Goal: Task Accomplishment & Management: Manage account settings

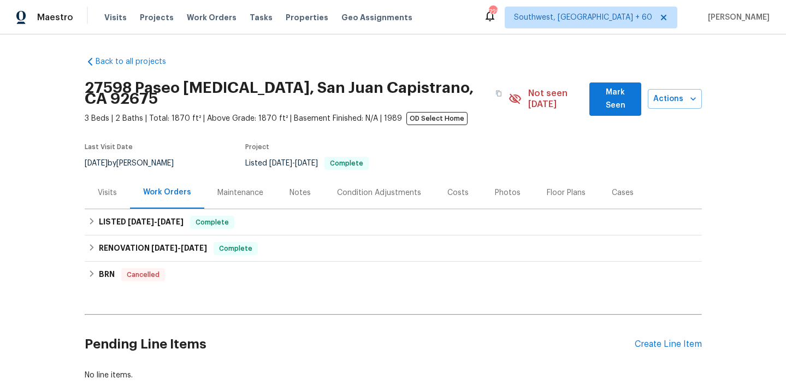
scroll to position [54, 0]
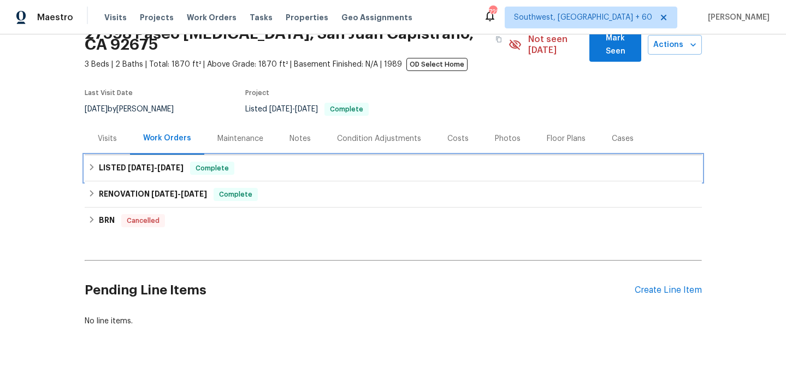
click at [89, 163] on icon at bounding box center [92, 167] width 8 height 8
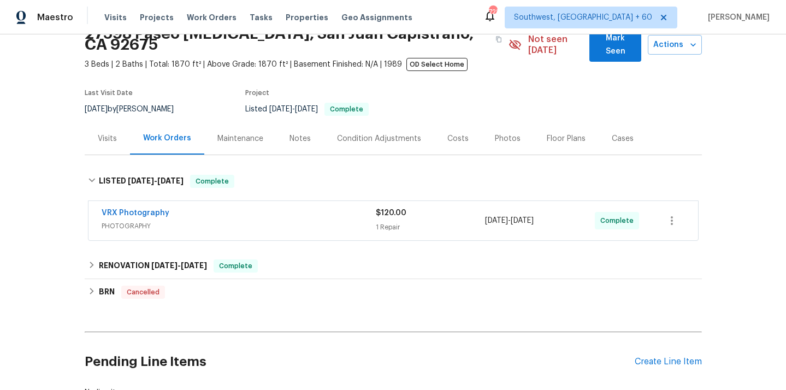
click at [111, 221] on span "PHOTOGRAPHY" at bounding box center [239, 226] width 274 height 11
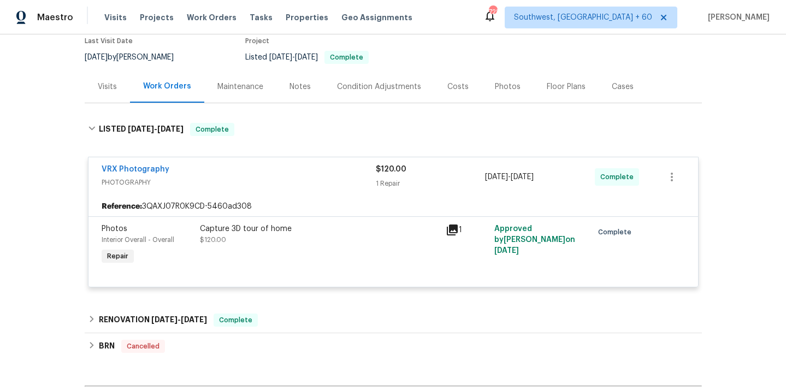
scroll to position [138, 0]
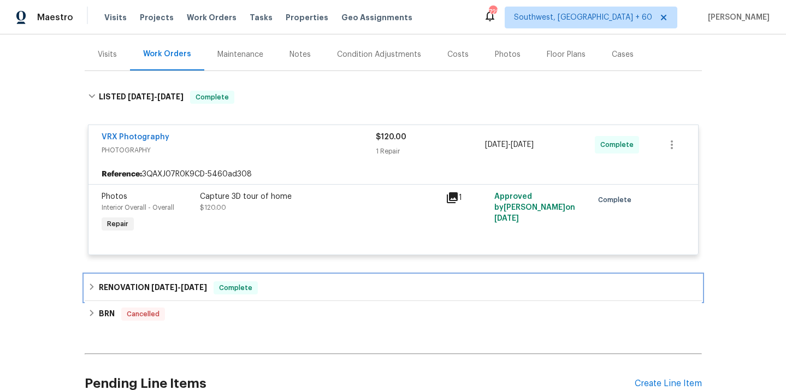
click at [89, 283] on icon at bounding box center [92, 287] width 8 height 8
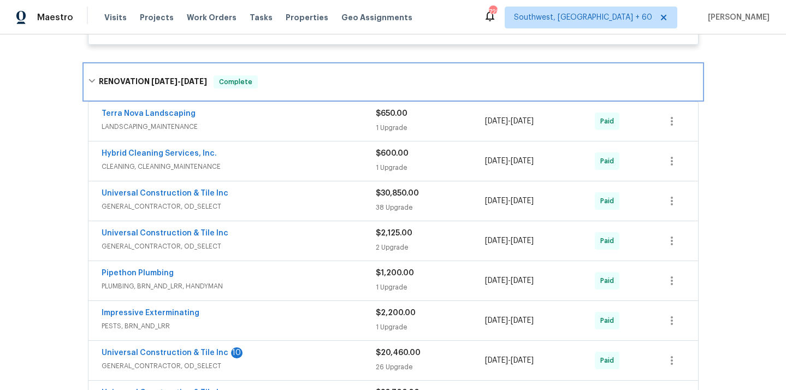
scroll to position [359, 0]
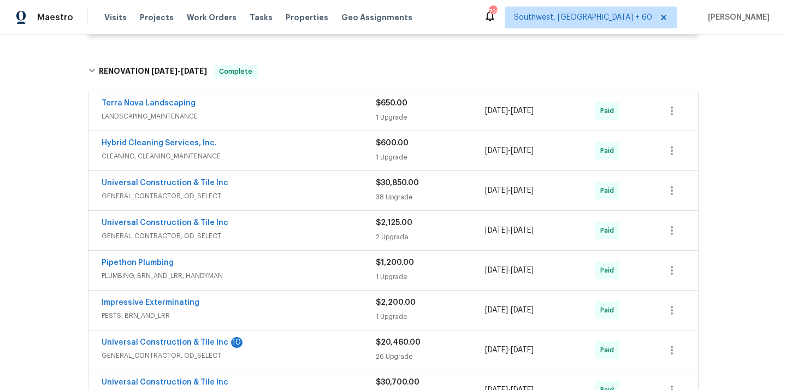
click at [176, 111] on span "LANDSCAPING_MAINTENANCE" at bounding box center [239, 116] width 274 height 11
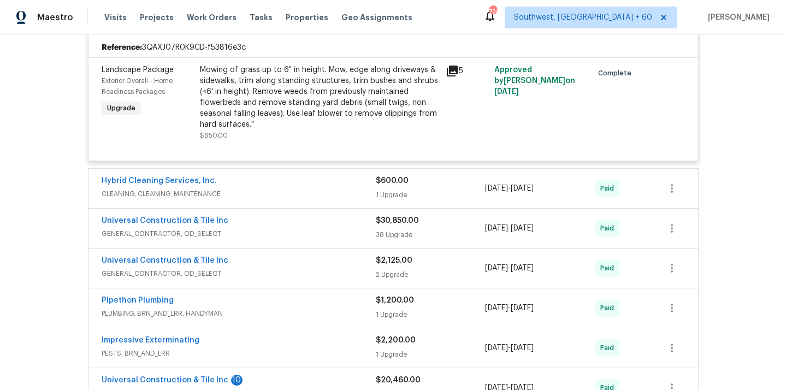
scroll to position [471, 0]
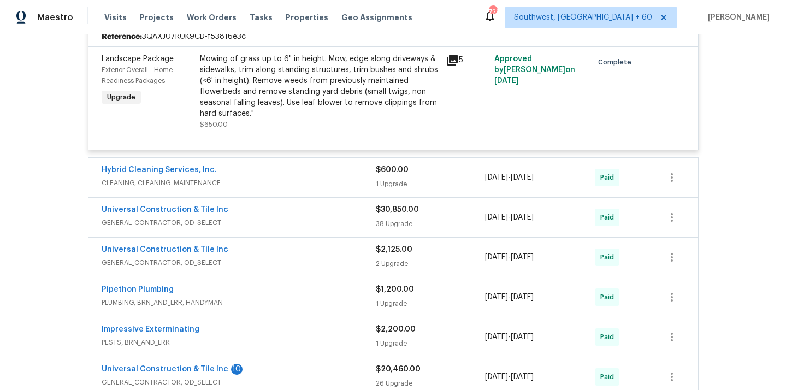
click at [158, 178] on span "CLEANING, CLEANING_MAINTENANCE" at bounding box center [239, 183] width 274 height 11
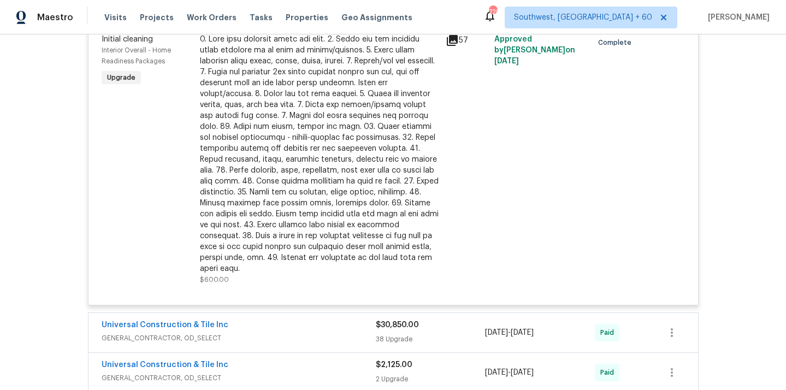
scroll to position [758, 0]
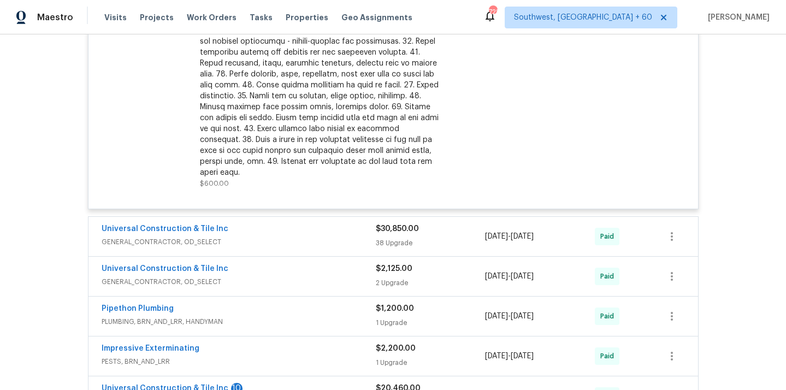
click at [159, 237] on span "GENERAL_CONTRACTOR, OD_SELECT" at bounding box center [239, 242] width 274 height 11
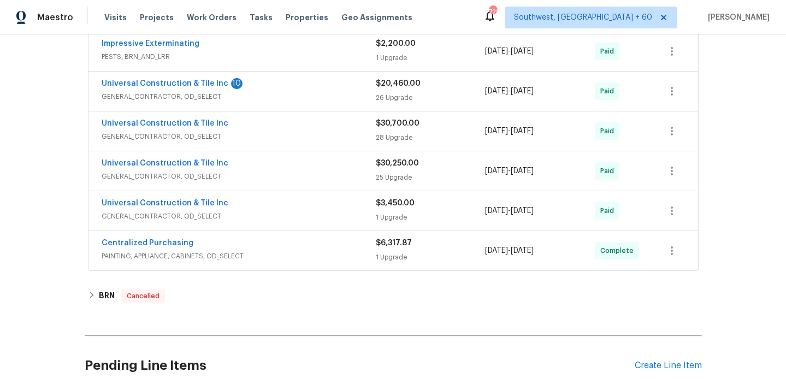
scroll to position [3833, 0]
click at [180, 251] on span "PAINTING, APPLIANCE, CABINETS, OD_SELECT" at bounding box center [239, 256] width 274 height 11
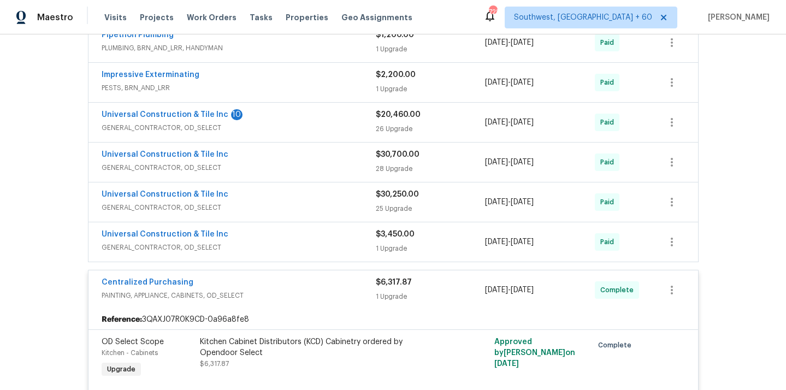
scroll to position [3802, 0]
click at [174, 243] on span "GENERAL_CONTRACTOR, OD_SELECT" at bounding box center [239, 248] width 274 height 11
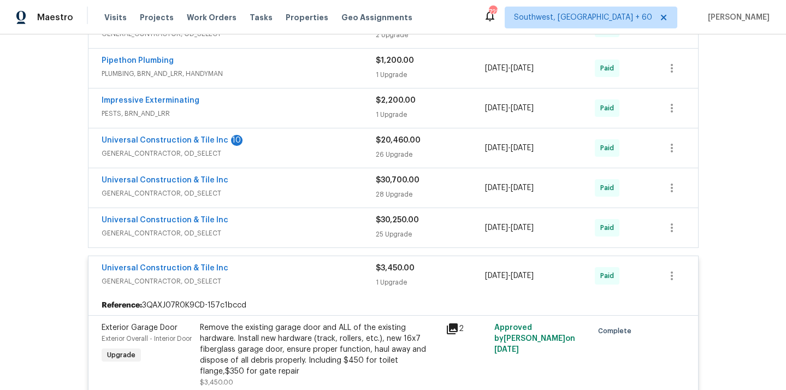
scroll to position [3776, 0]
click at [181, 229] on span "GENERAL_CONTRACTOR, OD_SELECT" at bounding box center [239, 234] width 274 height 11
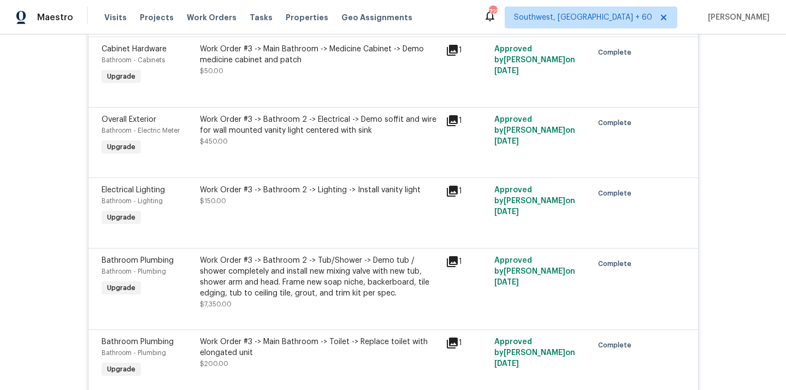
scroll to position [4011, 0]
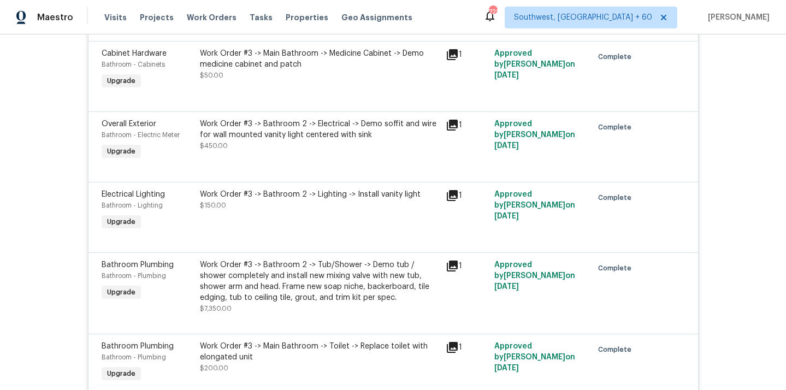
click at [270, 198] on div "Work Order #3 -> Bathroom 2 -> Lighting -> Install vanity light $150.00" at bounding box center [319, 200] width 239 height 22
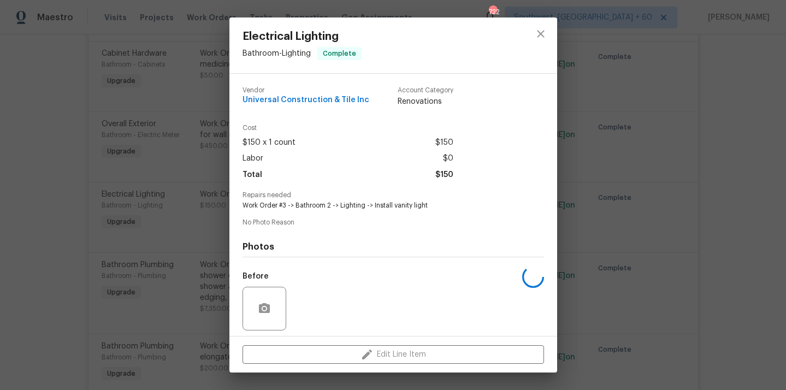
scroll to position [76, 0]
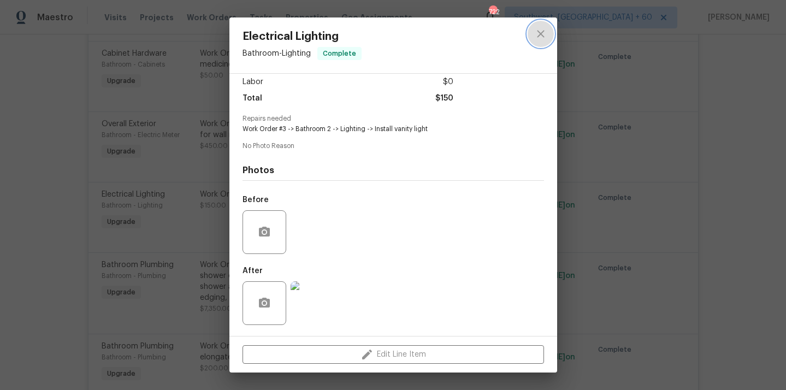
click at [543, 38] on icon "close" at bounding box center [540, 33] width 13 height 13
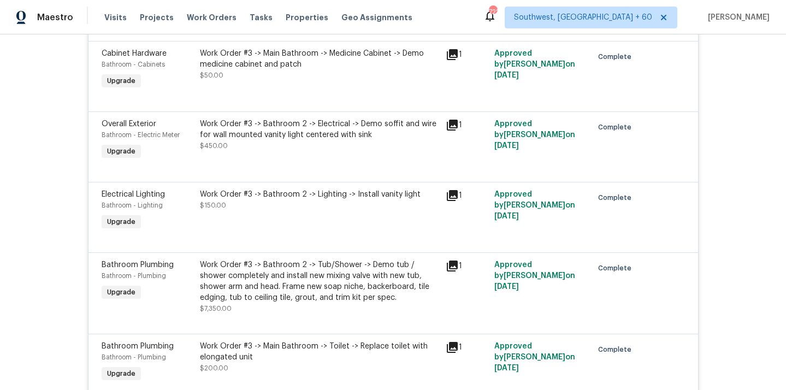
click at [292, 150] on div "Work Order #3 -> Bathroom 2 -> Electrical -> Demo soffit and wire for wall moun…" at bounding box center [320, 140] width 246 height 50
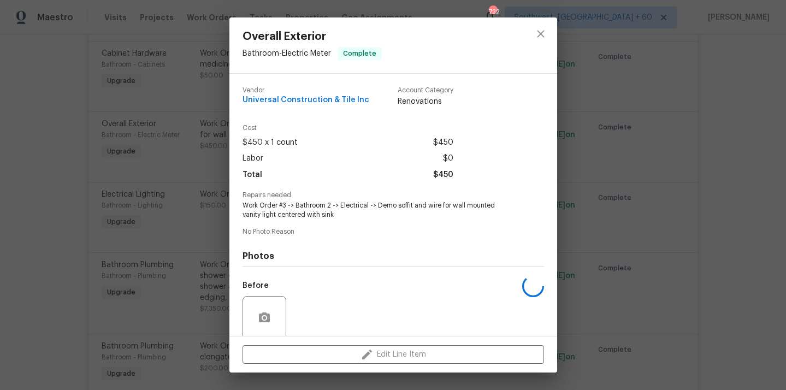
scroll to position [85, 0]
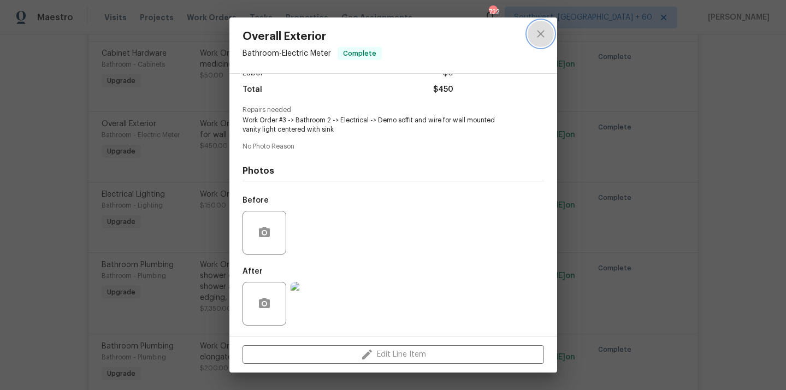
click at [542, 39] on icon "close" at bounding box center [540, 33] width 13 height 13
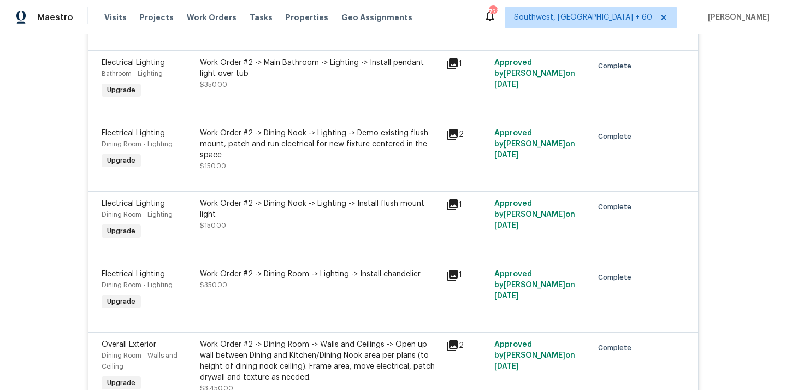
scroll to position [1019, 0]
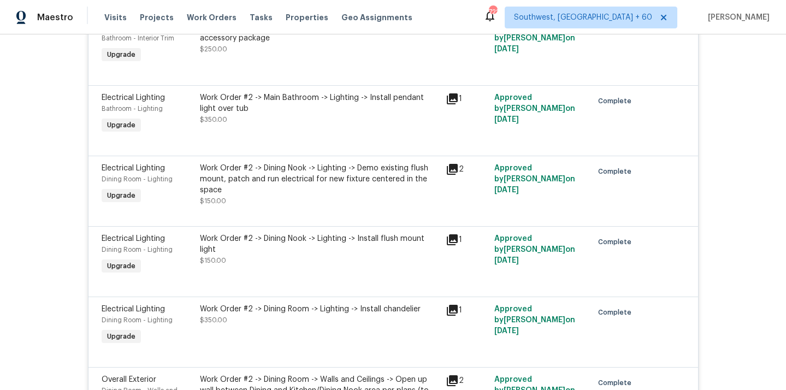
click at [381, 164] on div "Work Order #2 -> Dining Nook -> Lighting -> Demo existing flush mount, patch an…" at bounding box center [319, 179] width 239 height 33
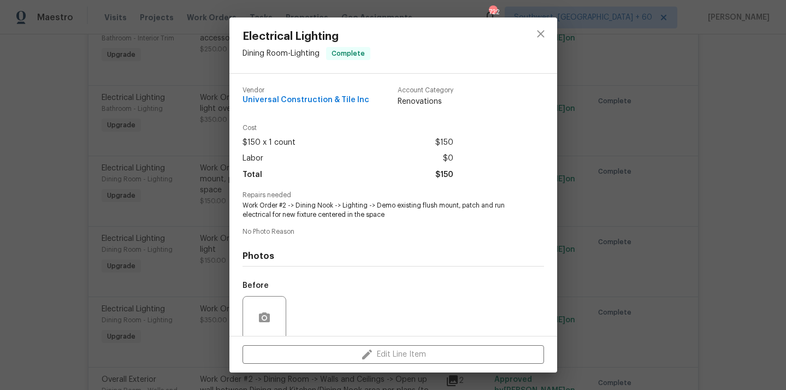
scroll to position [85, 0]
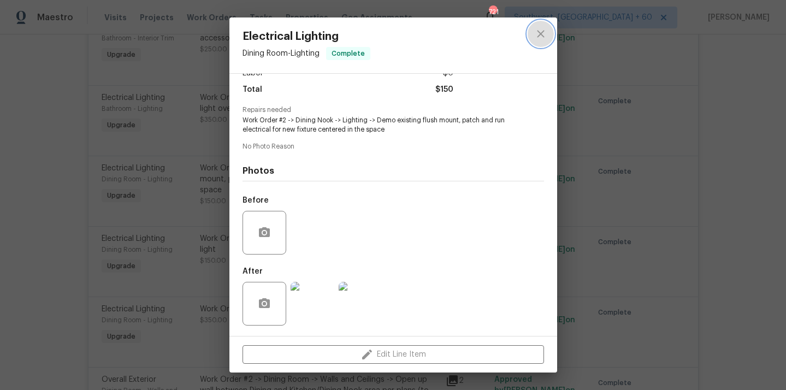
click at [545, 32] on icon "close" at bounding box center [540, 33] width 13 height 13
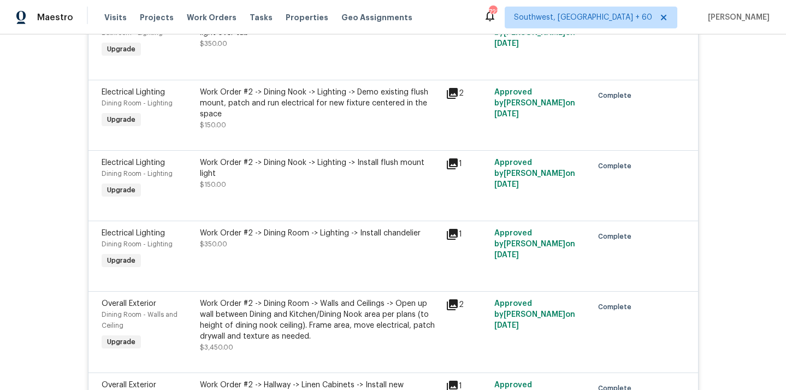
scroll to position [1097, 0]
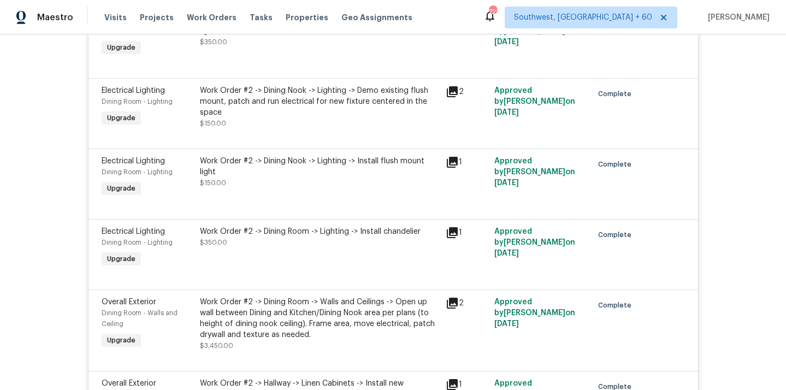
click at [359, 226] on div "Work Order #2 -> Dining Room -> Lighting -> Install chandelier $350.00" at bounding box center [319, 237] width 239 height 22
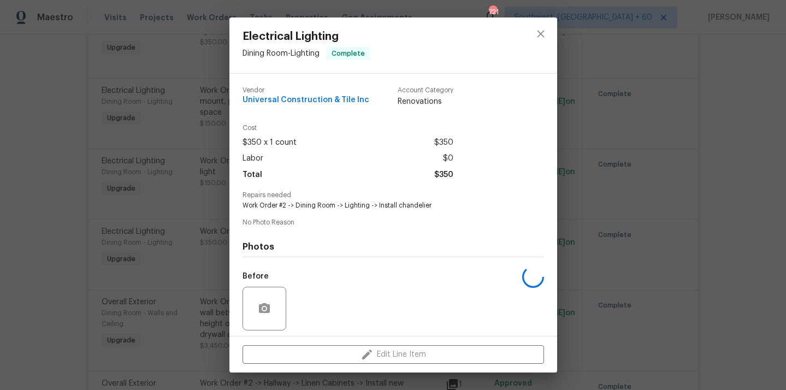
scroll to position [76, 0]
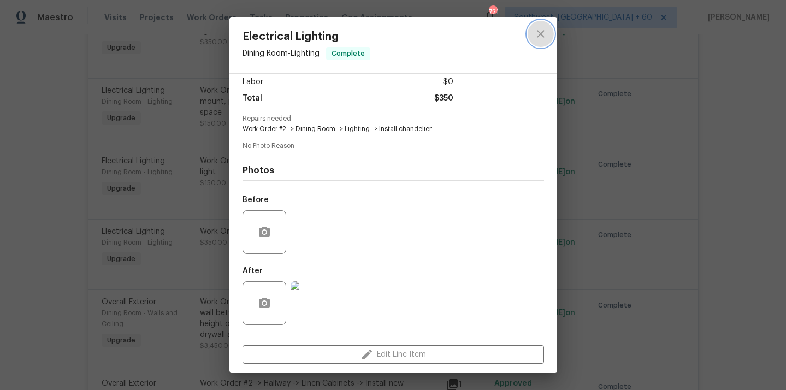
click at [538, 33] on icon "close" at bounding box center [540, 33] width 13 height 13
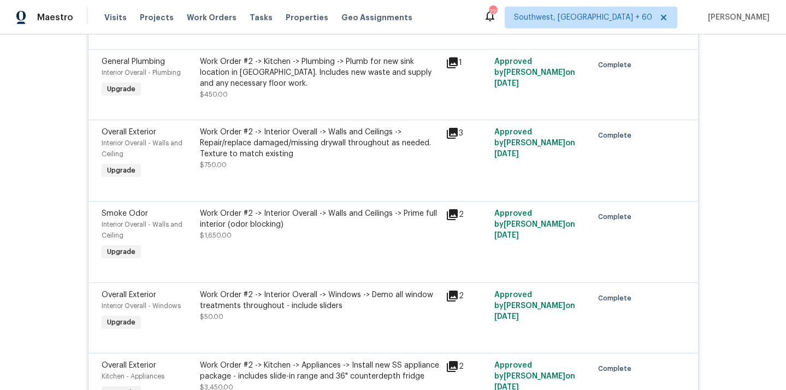
scroll to position [2266, 0]
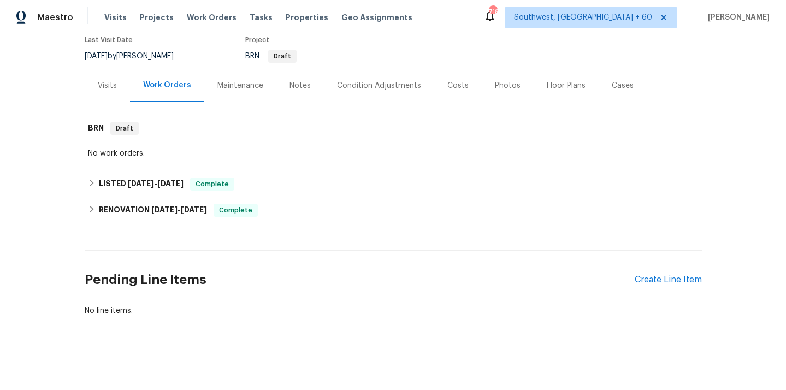
scroll to position [97, 0]
click at [663, 280] on div "Create Line Item" at bounding box center [668, 279] width 67 height 10
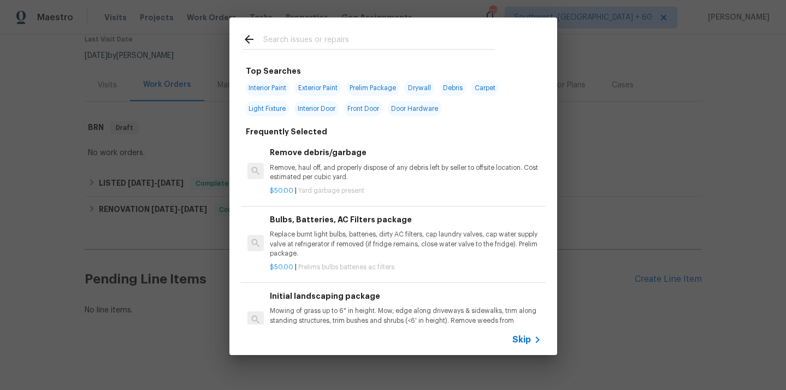
click at [520, 339] on span "Skip" at bounding box center [521, 339] width 19 height 11
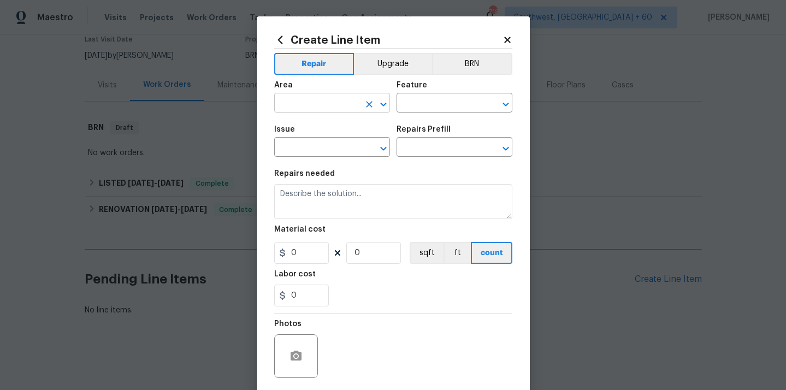
click at [336, 107] on input "text" at bounding box center [316, 104] width 85 height 17
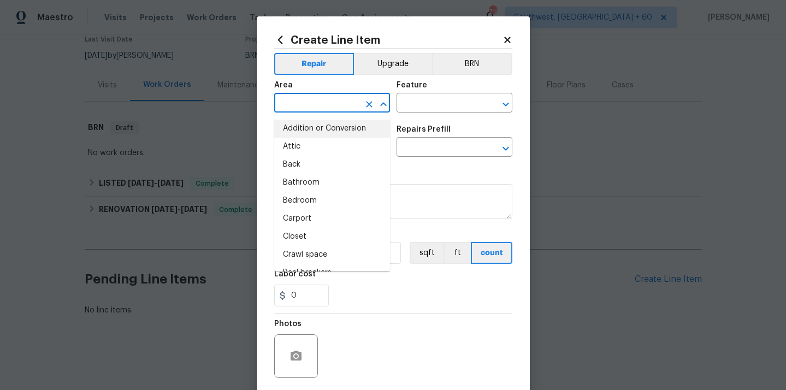
click at [325, 105] on input "text" at bounding box center [316, 104] width 85 height 17
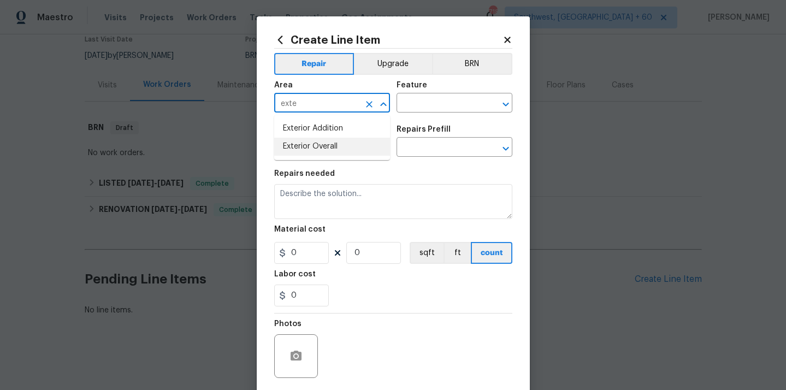
click at [344, 150] on li "Exterior Overall" at bounding box center [332, 147] width 116 height 18
type input "Exterior Overall"
click at [434, 105] on input "text" at bounding box center [439, 104] width 85 height 17
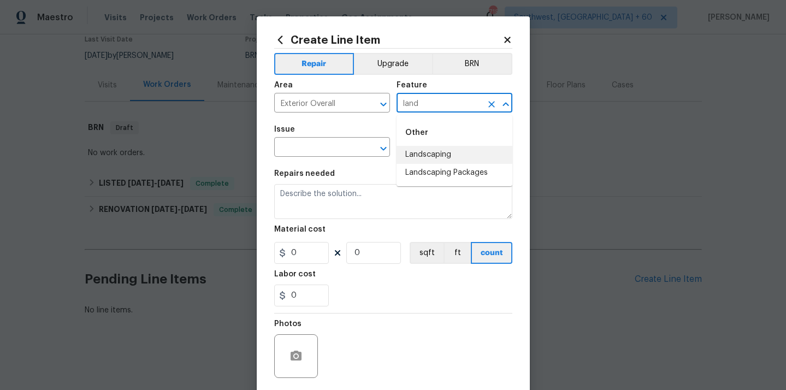
click at [452, 150] on li "Landscaping" at bounding box center [455, 155] width 116 height 18
type input "Landscaping"
click at [326, 143] on input "text" at bounding box center [316, 148] width 85 height 17
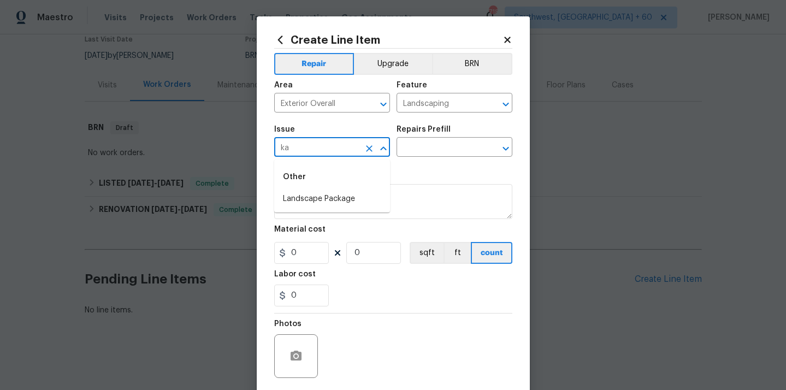
type input "k"
click at [315, 194] on li "Landscape Package" at bounding box center [332, 199] width 116 height 18
type input "Landscape Package"
click at [430, 148] on input "text" at bounding box center [439, 148] width 85 height 17
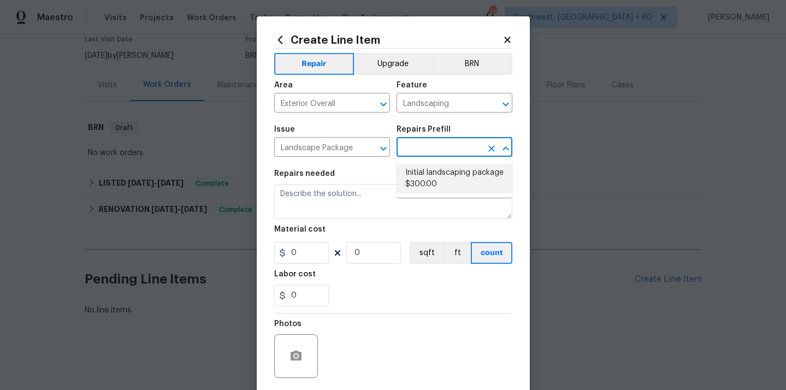
click at [437, 182] on li "Initial landscaping package $300.00" at bounding box center [455, 179] width 116 height 30
type input "Home Readiness Packages"
type textarea "Mowing of grass up to 6" in height. Mow, edge along driveways & sidewalks, trim…"
type input "1"
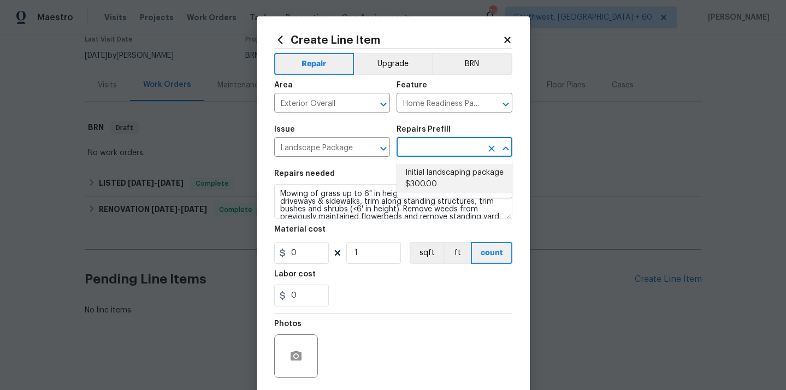
type input "Initial landscaping package $300.00"
type input "300"
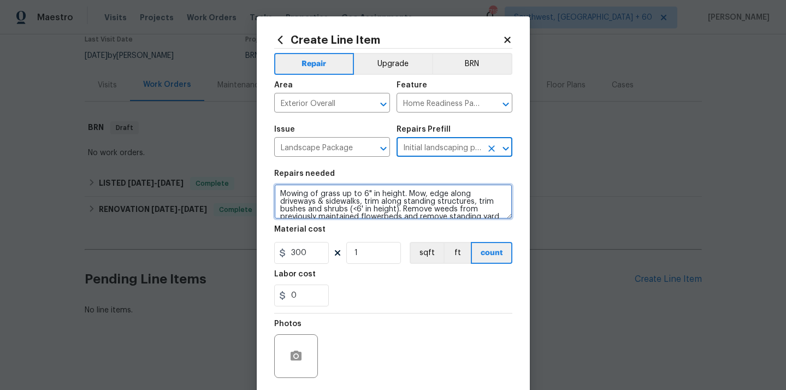
click at [332, 197] on textarea "Mowing of grass up to 6" in height. Mow, edge along driveways & sidewalks, trim…" at bounding box center [393, 201] width 238 height 35
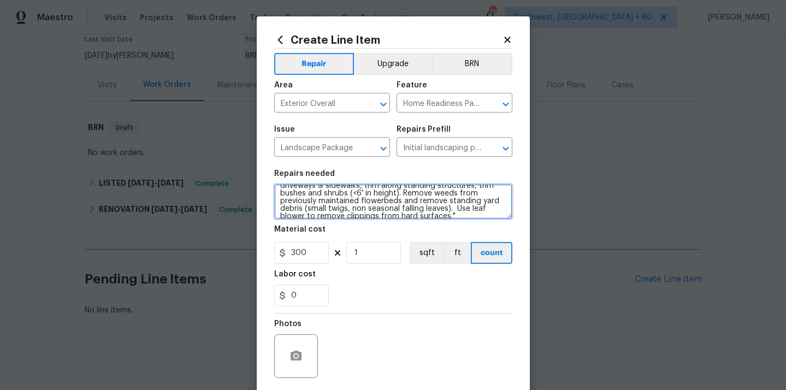
scroll to position [23, 0]
drag, startPoint x: 280, startPoint y: 195, endPoint x: 408, endPoint y: 216, distance: 129.1
click at [408, 216] on textarea "Mowing of grass up to 6" in height. Mow, edge along driveways & sidewalks, trim…" at bounding box center [393, 201] width 238 height 35
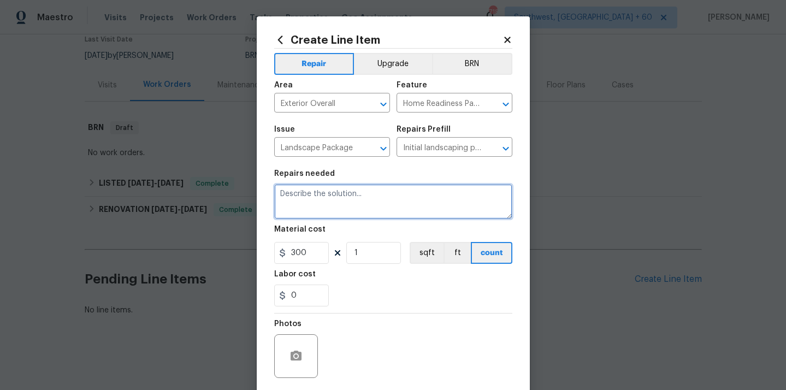
scroll to position [0, 0]
paste textarea "HOA VIOLATION on There are weeds in the cracks of the driveway and landscape be…"
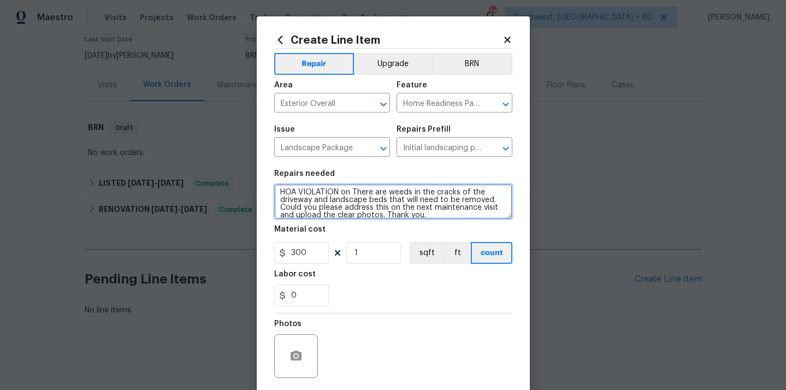
scroll to position [8, 0]
drag, startPoint x: 391, startPoint y: 202, endPoint x: 385, endPoint y: 211, distance: 11.1
click at [385, 211] on textarea "HOA VIOLATION on There are weeds in the cracks of the driveway and landscape be…" at bounding box center [393, 201] width 238 height 35
click at [278, 194] on textarea "HOA VIOLATION on There are weeds in the cracks of the driveway and landscape be…" at bounding box center [393, 201] width 238 height 35
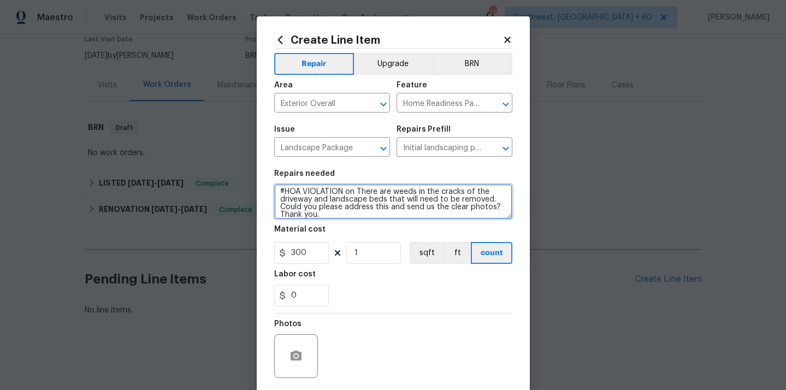
type textarea "#HOA VIOLATION on There are weeds in the cracks of the driveway and landscape b…"
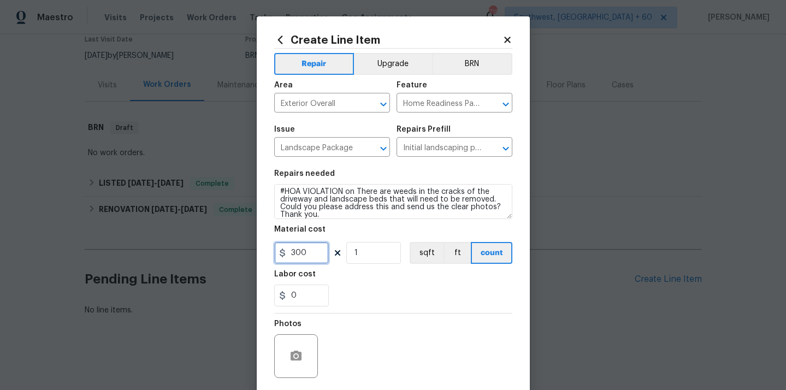
click at [314, 255] on input "300" at bounding box center [301, 253] width 55 height 22
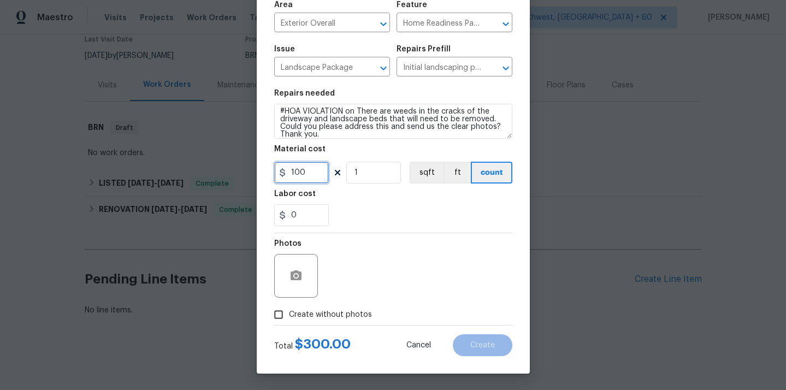
type input "100"
click at [282, 310] on input "Create without photos" at bounding box center [278, 314] width 21 height 21
checkbox input "true"
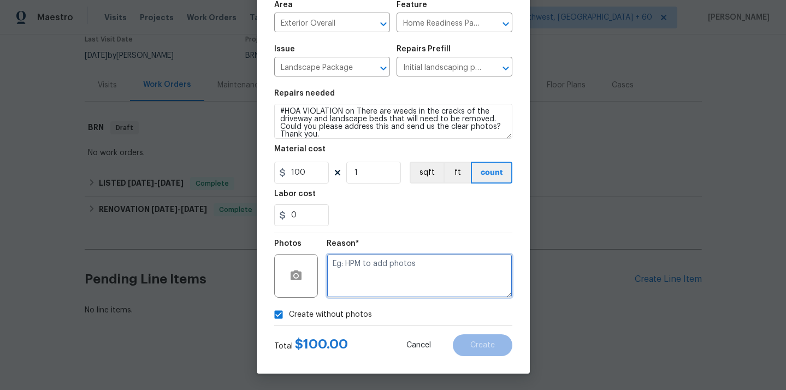
click at [417, 271] on textarea at bounding box center [420, 276] width 186 height 44
type textarea "N"
click at [280, 309] on input "Create without photos" at bounding box center [278, 314] width 21 height 21
checkbox input "false"
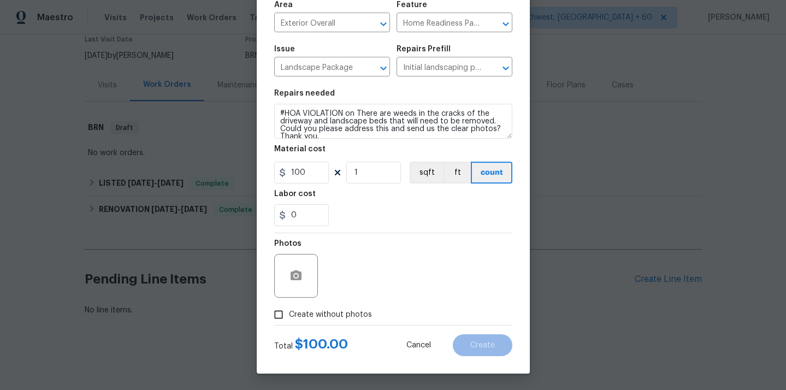
scroll to position [8, 0]
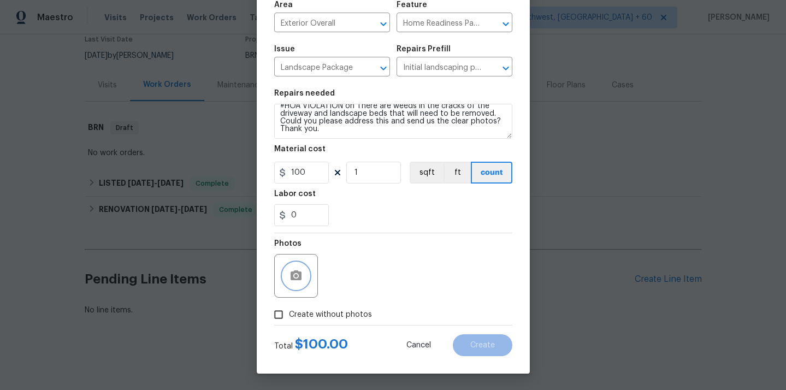
click at [306, 273] on button "button" at bounding box center [296, 276] width 26 height 26
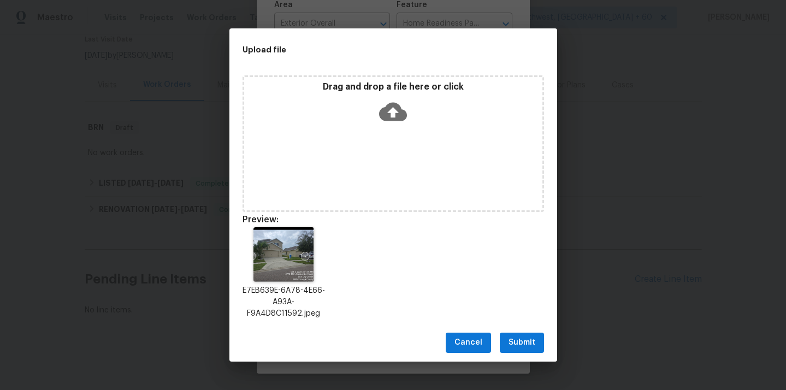
click at [528, 346] on span "Submit" at bounding box center [522, 343] width 27 height 14
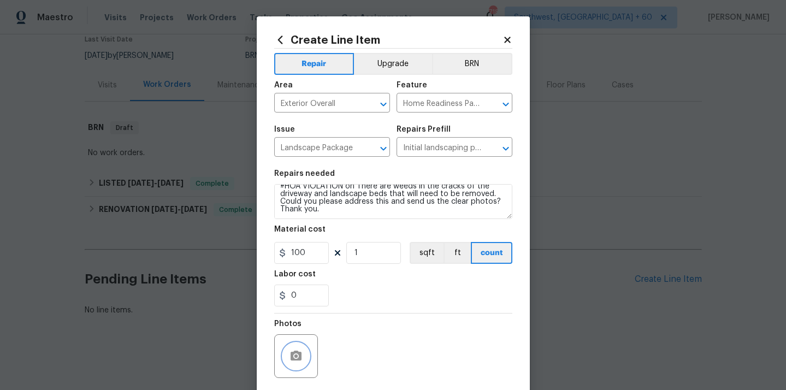
scroll to position [81, 0]
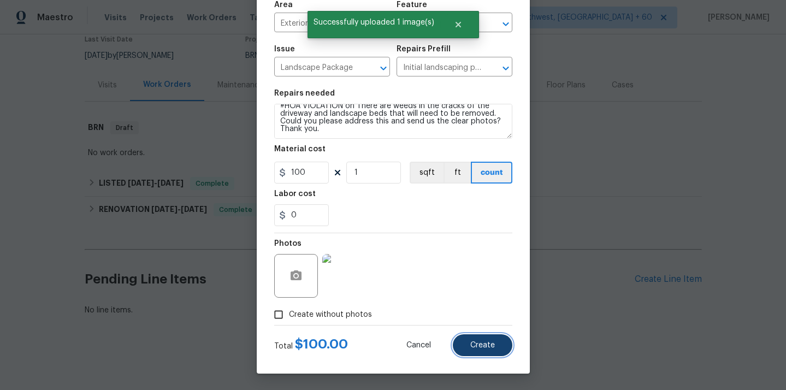
click at [477, 347] on span "Create" at bounding box center [482, 345] width 25 height 8
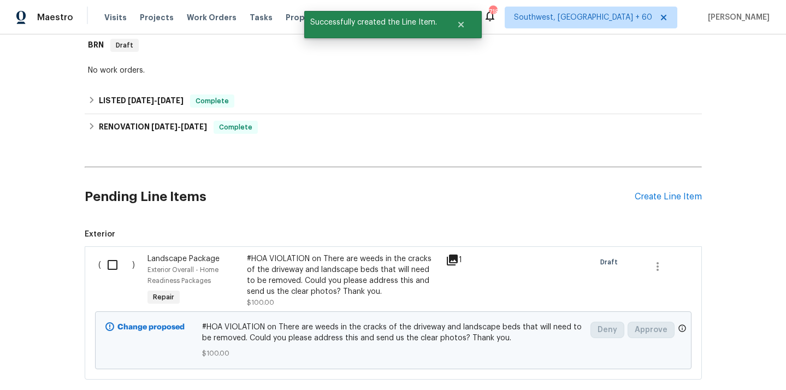
scroll to position [244, 0]
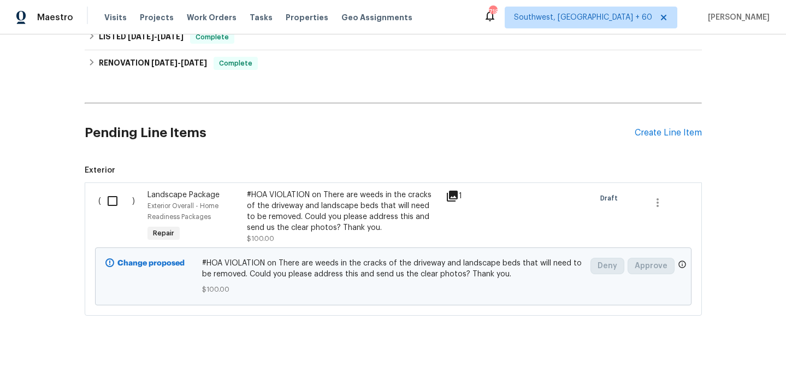
click at [108, 201] on input "checkbox" at bounding box center [116, 201] width 31 height 23
checkbox input "true"
click at [693, 361] on span "Create Work Order" at bounding box center [723, 363] width 73 height 14
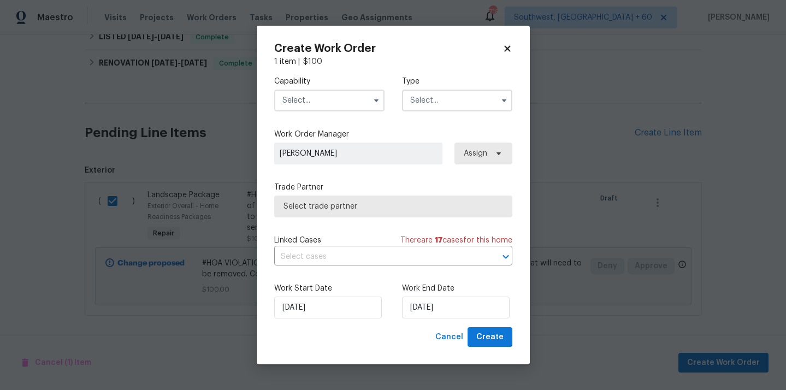
click at [334, 102] on input "text" at bounding box center [329, 101] width 110 height 22
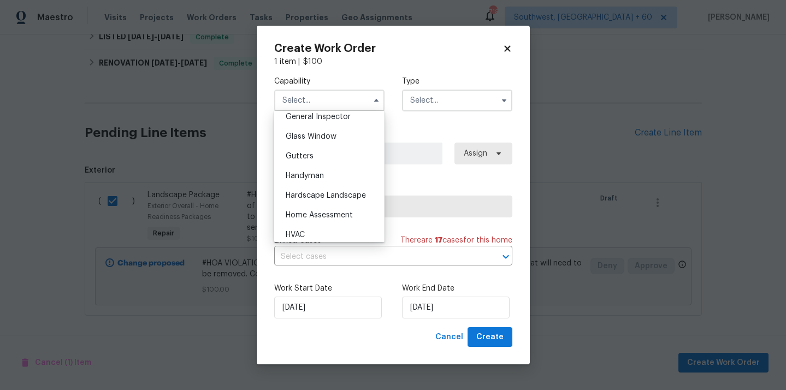
scroll to position [672, 0]
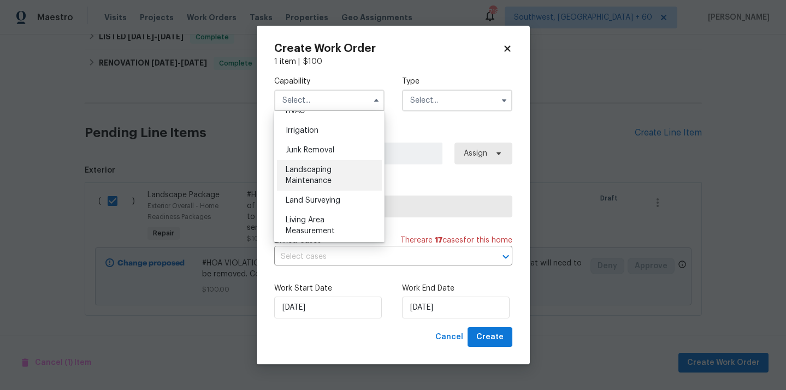
click at [337, 172] on div "Landscaping Maintenance" at bounding box center [329, 175] width 105 height 31
type input "Landscaping Maintenance"
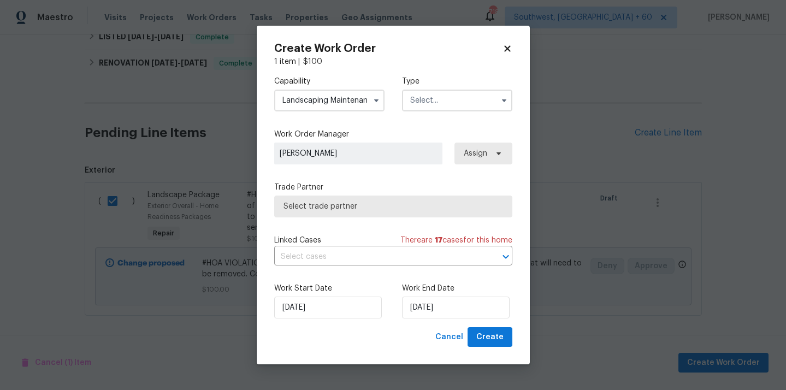
click at [453, 103] on input "text" at bounding box center [457, 101] width 110 height 22
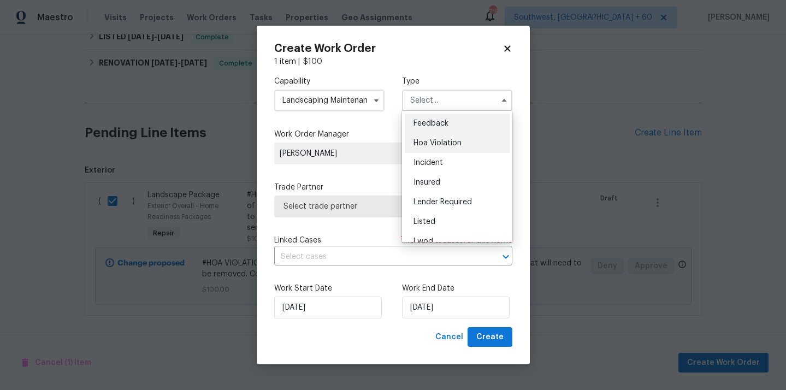
click at [449, 143] on span "Hoa Violation" at bounding box center [438, 143] width 48 height 8
type input "Hoa Violation"
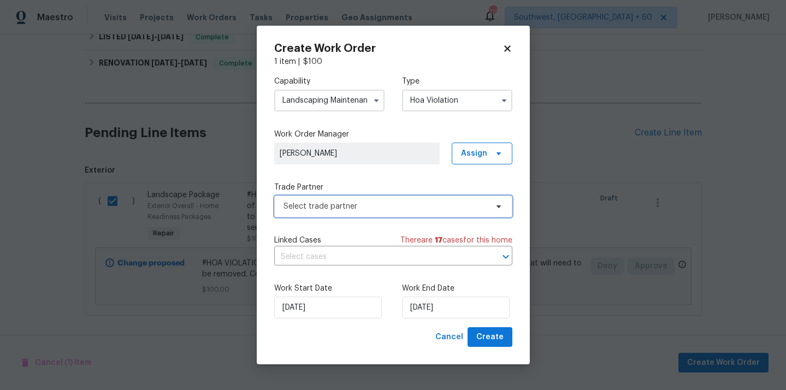
click at [366, 210] on span "Select trade partner" at bounding box center [386, 206] width 204 height 11
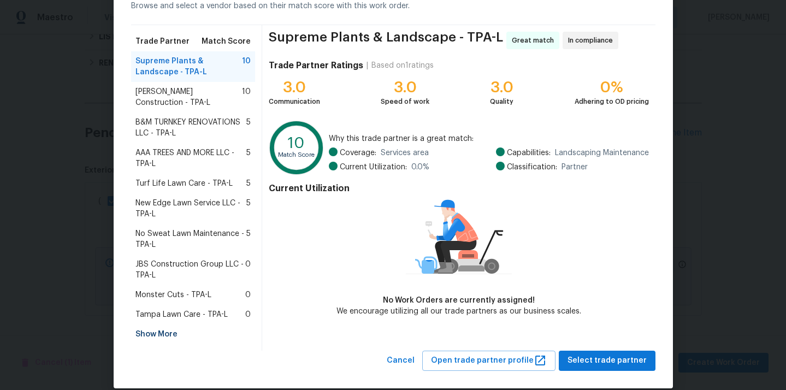
scroll to position [61, 0]
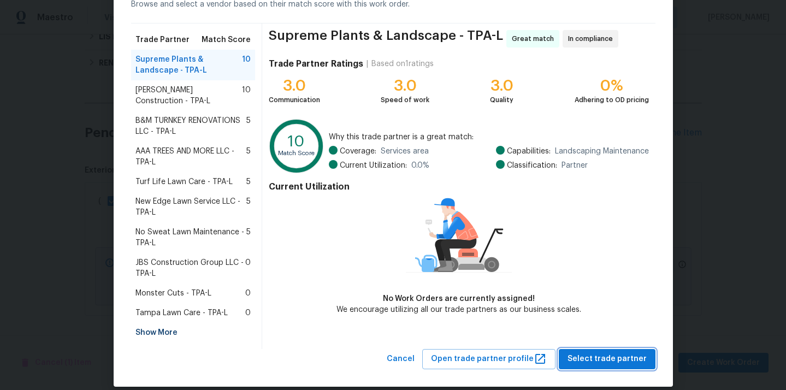
click at [624, 352] on span "Select trade partner" at bounding box center [607, 359] width 79 height 14
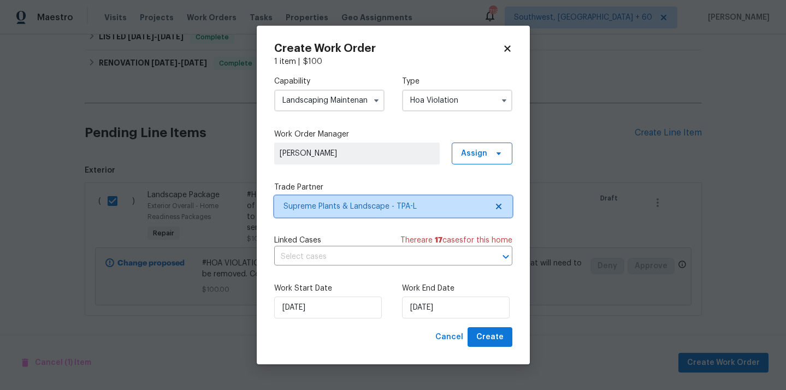
scroll to position [0, 0]
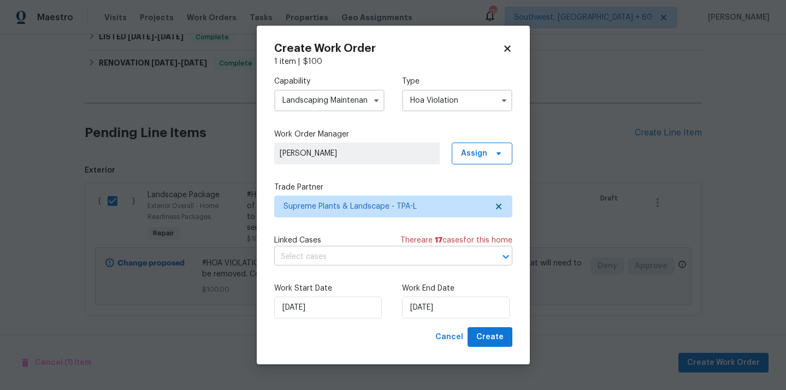
click at [439, 264] on input "text" at bounding box center [378, 257] width 208 height 17
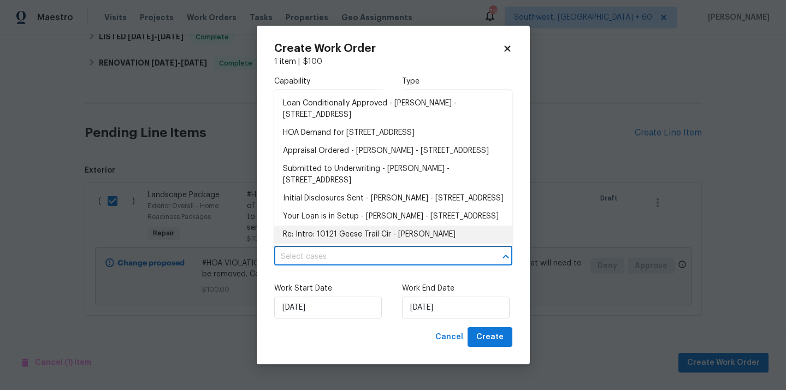
click at [351, 276] on div "Work Start Date 08/10/2025 Work End Date 08/10/2025" at bounding box center [393, 300] width 238 height 53
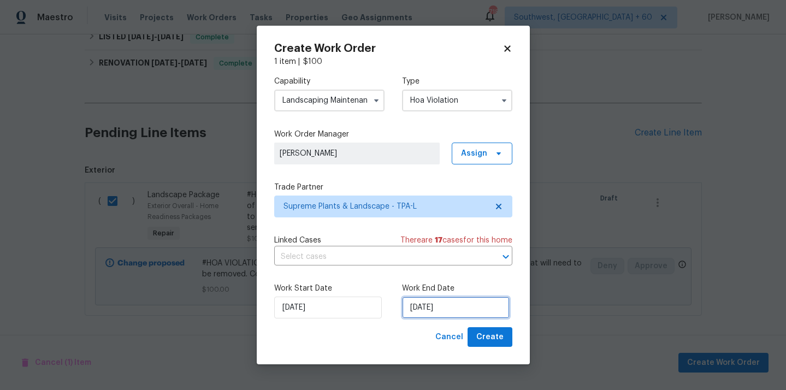
click at [455, 303] on input "08/10/2025" at bounding box center [456, 308] width 108 height 22
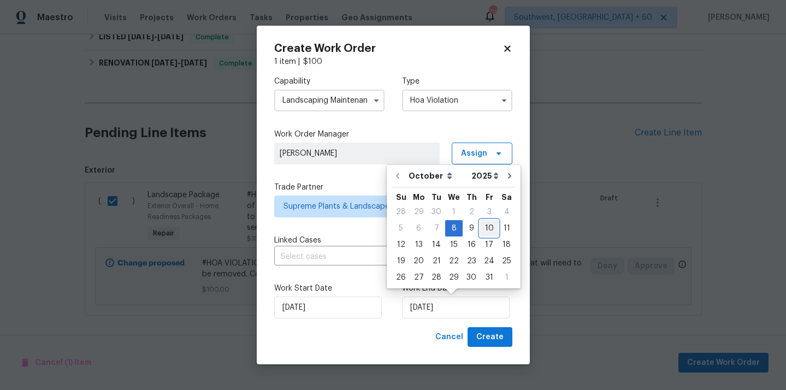
click at [488, 225] on div "10" at bounding box center [489, 228] width 18 height 15
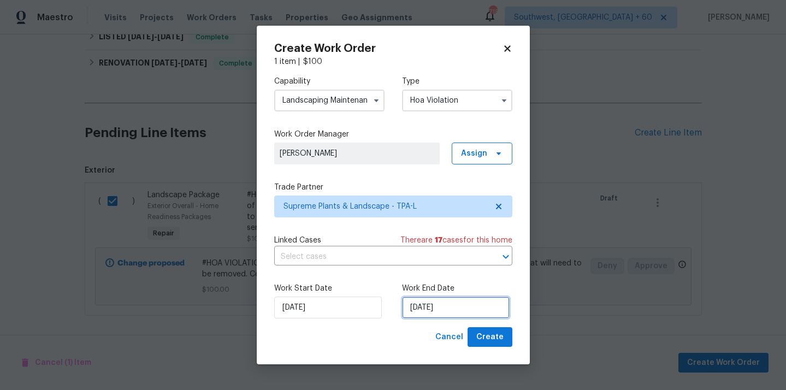
click at [463, 311] on input "10/10/2025" at bounding box center [456, 308] width 108 height 22
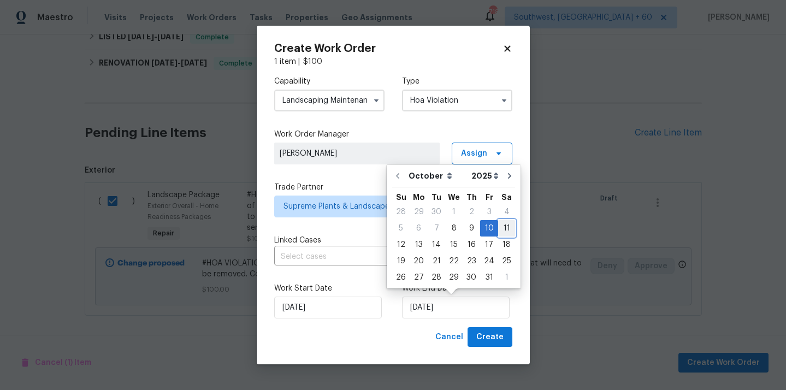
click at [500, 229] on div "11" at bounding box center [506, 228] width 17 height 15
type input "11/10/2025"
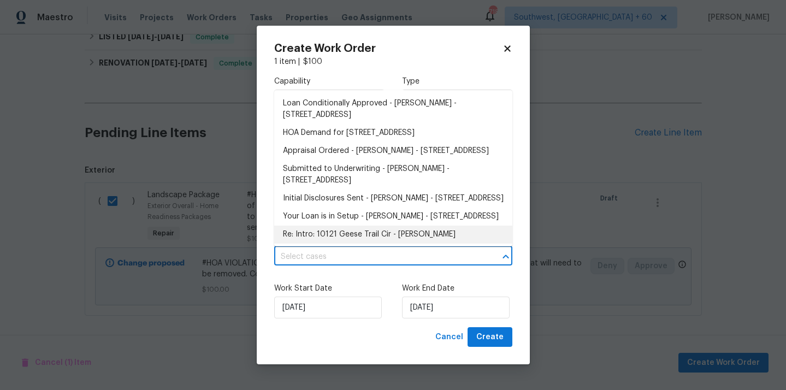
click at [439, 263] on input "text" at bounding box center [378, 257] width 208 height 17
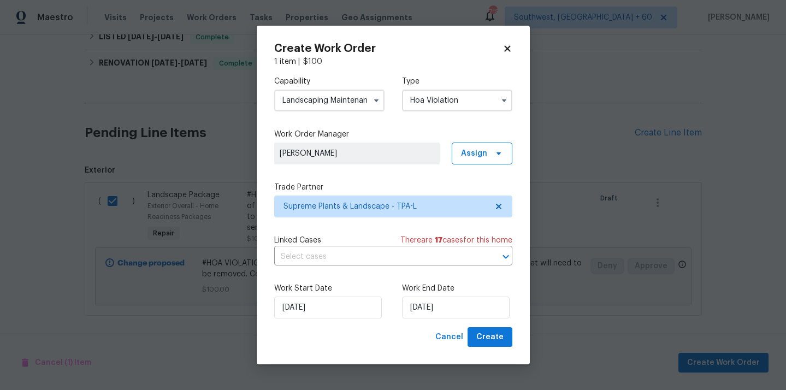
click at [368, 285] on label "Work Start Date" at bounding box center [329, 288] width 110 height 11
click at [500, 334] on span "Create" at bounding box center [489, 338] width 27 height 14
checkbox input "false"
click at [515, 41] on div "Create Work Order 1 item | $ 100 Capability Landscaping Maintenance Type Hoa Vi…" at bounding box center [393, 195] width 273 height 339
click at [509, 46] on icon at bounding box center [507, 48] width 6 height 6
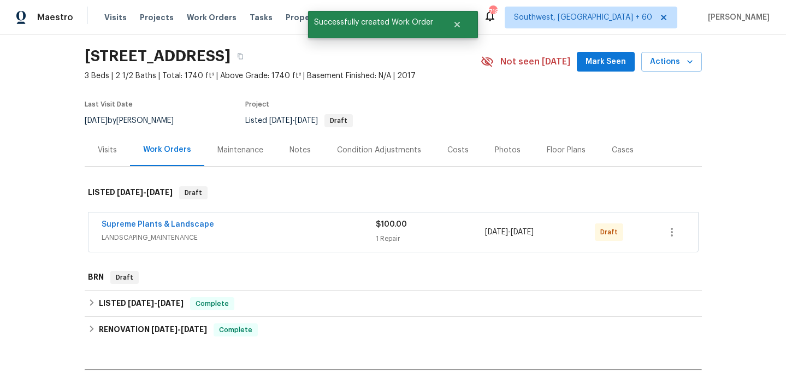
scroll to position [50, 0]
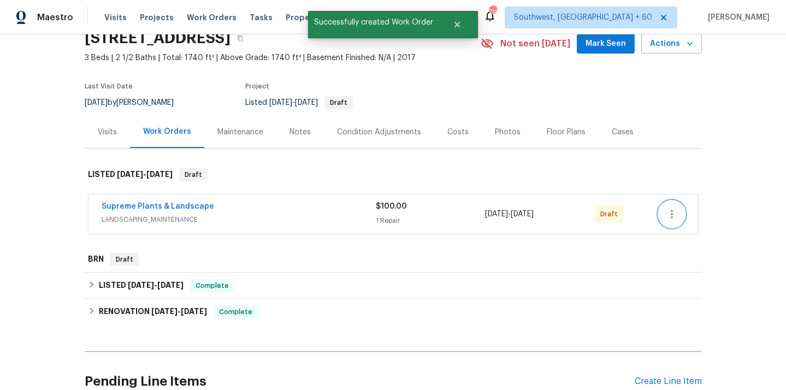
click at [680, 217] on button "button" at bounding box center [672, 214] width 26 height 26
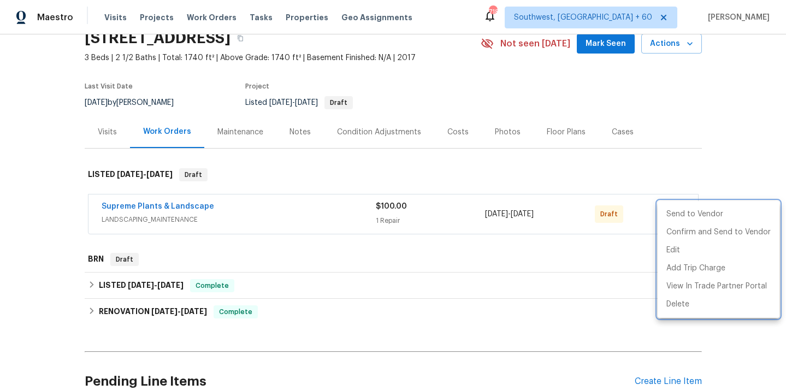
click at [634, 250] on div at bounding box center [393, 195] width 786 height 390
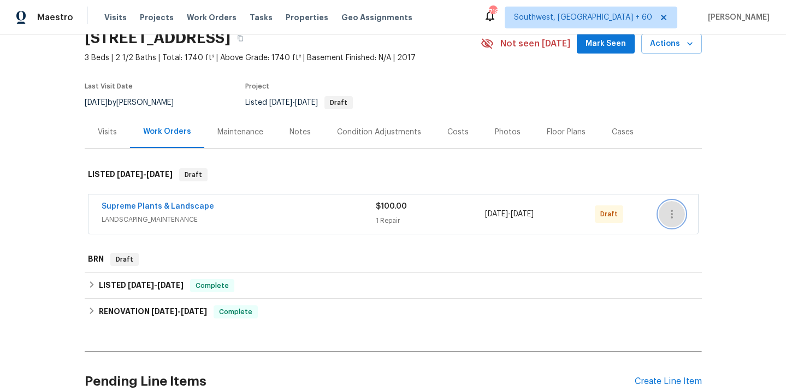
click at [675, 212] on icon "button" at bounding box center [671, 214] width 13 height 13
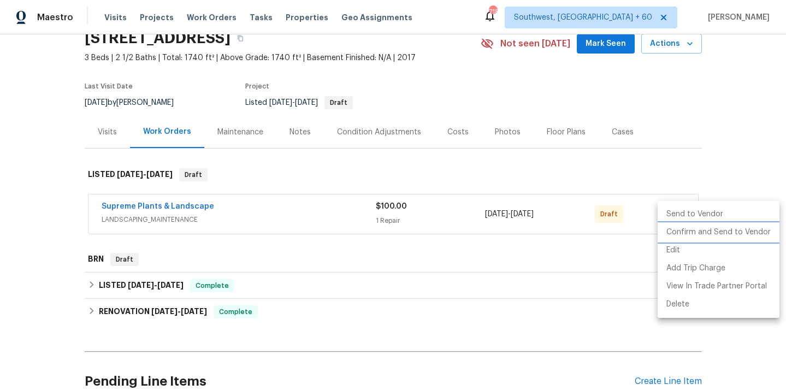
click at [688, 233] on li "Confirm and Send to Vendor" at bounding box center [719, 232] width 122 height 18
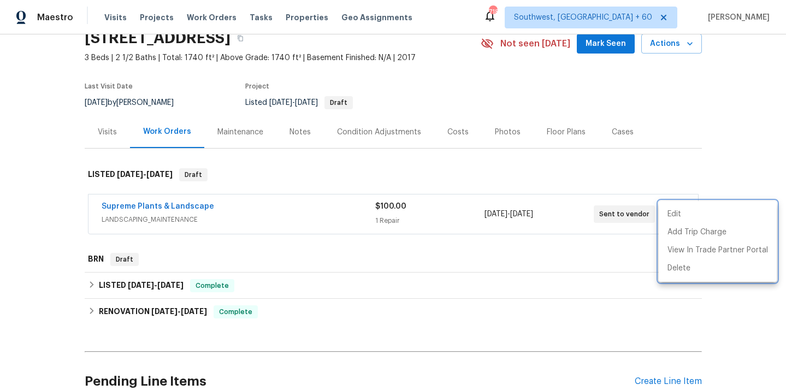
click at [170, 205] on div at bounding box center [393, 195] width 786 height 390
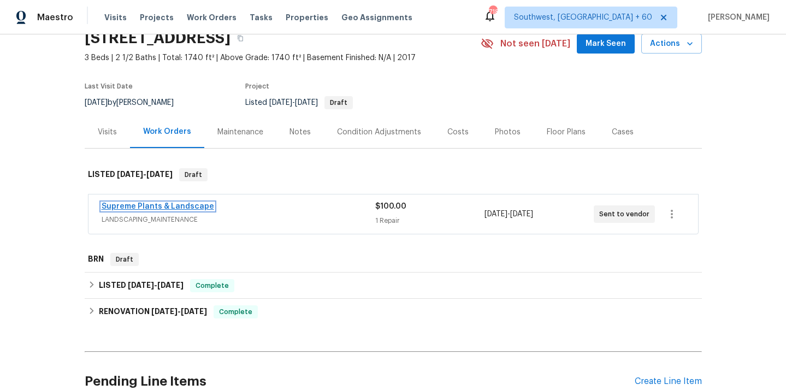
click at [170, 207] on link "Supreme Plants & Landscape" at bounding box center [158, 207] width 113 height 8
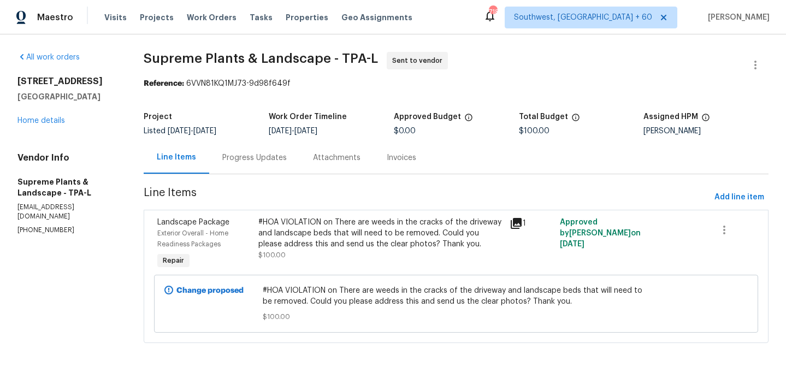
click at [175, 40] on div "All work orders 10121 Geese Trail Cir Sun City Center, FL 33573 Home details Ve…" at bounding box center [393, 203] width 786 height 339
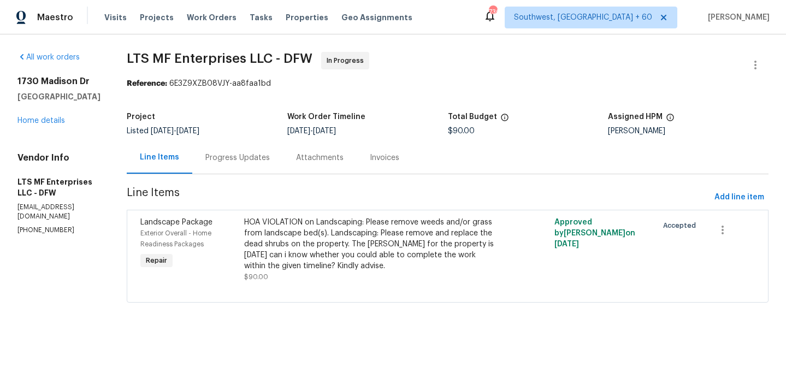
click at [242, 158] on div "Progress Updates" at bounding box center [237, 157] width 64 height 11
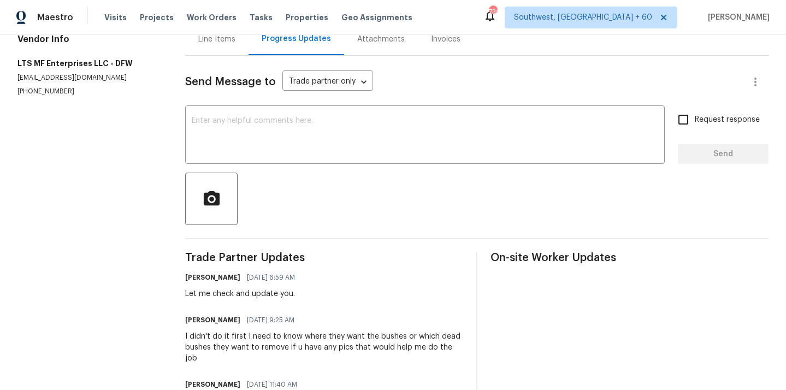
scroll to position [87, 0]
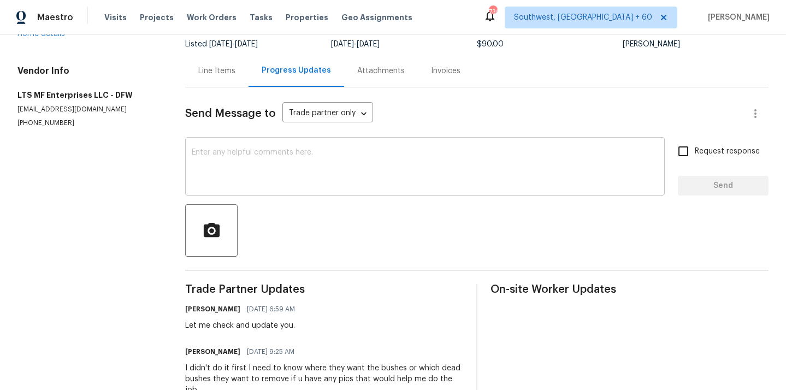
click at [345, 172] on textarea at bounding box center [425, 168] width 467 height 38
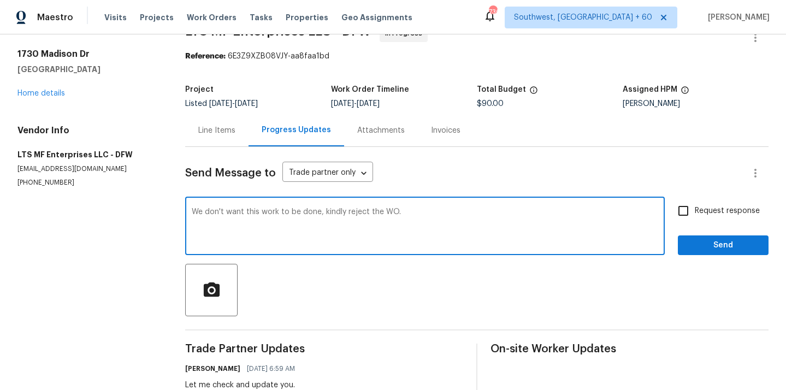
scroll to position [0, 0]
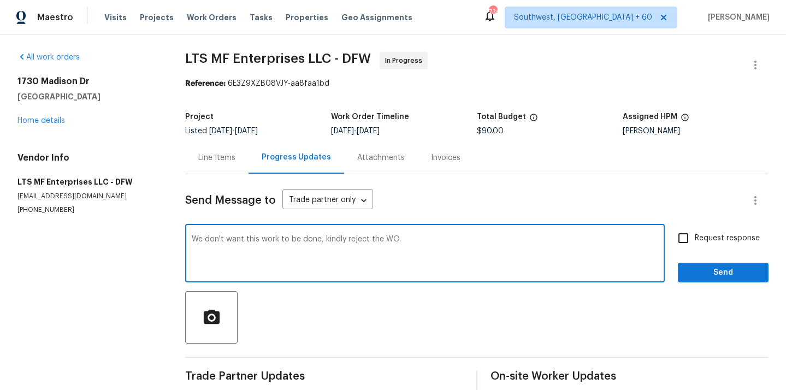
type textarea "We don't want this work to be done, kindly reject the WO."
click at [685, 240] on input "Request response" at bounding box center [683, 238] width 23 height 23
checkbox input "true"
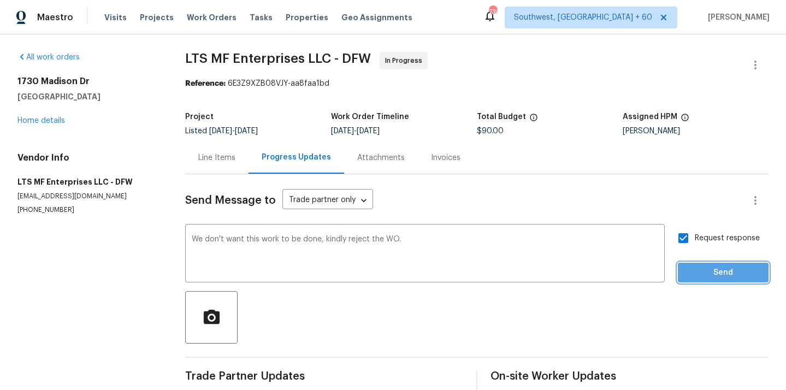
click at [694, 263] on button "Send" at bounding box center [723, 273] width 91 height 20
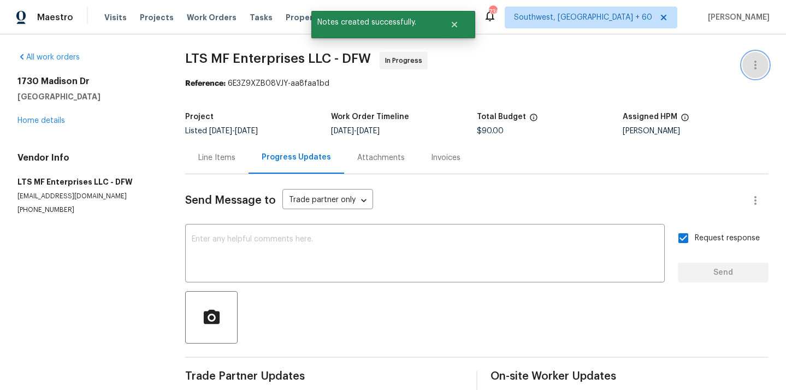
click at [758, 66] on icon "button" at bounding box center [755, 64] width 13 height 13
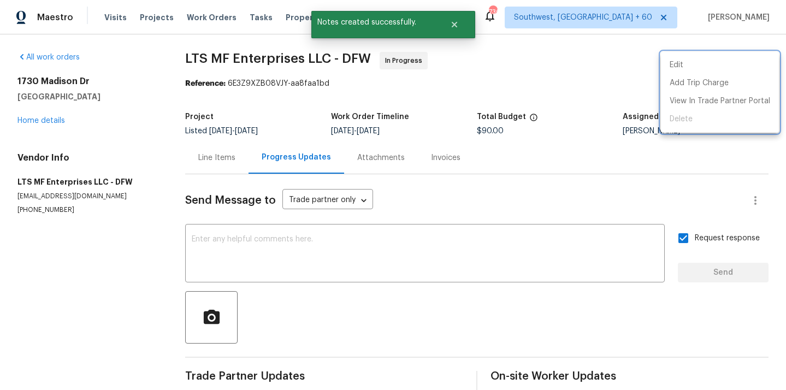
click at [551, 87] on div at bounding box center [393, 195] width 786 height 390
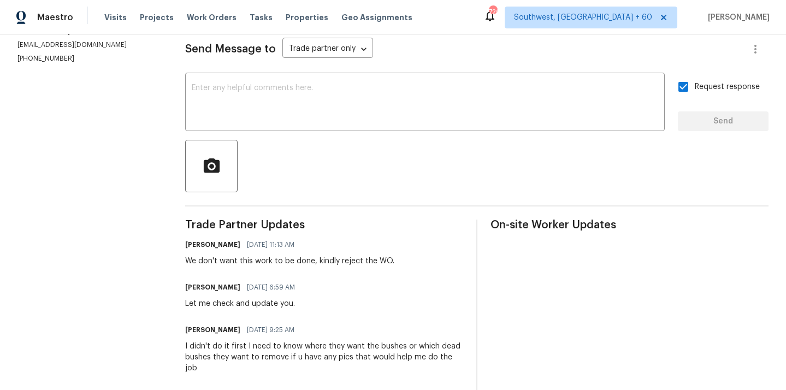
scroll to position [156, 0]
